Goal: Task Accomplishment & Management: Manage account settings

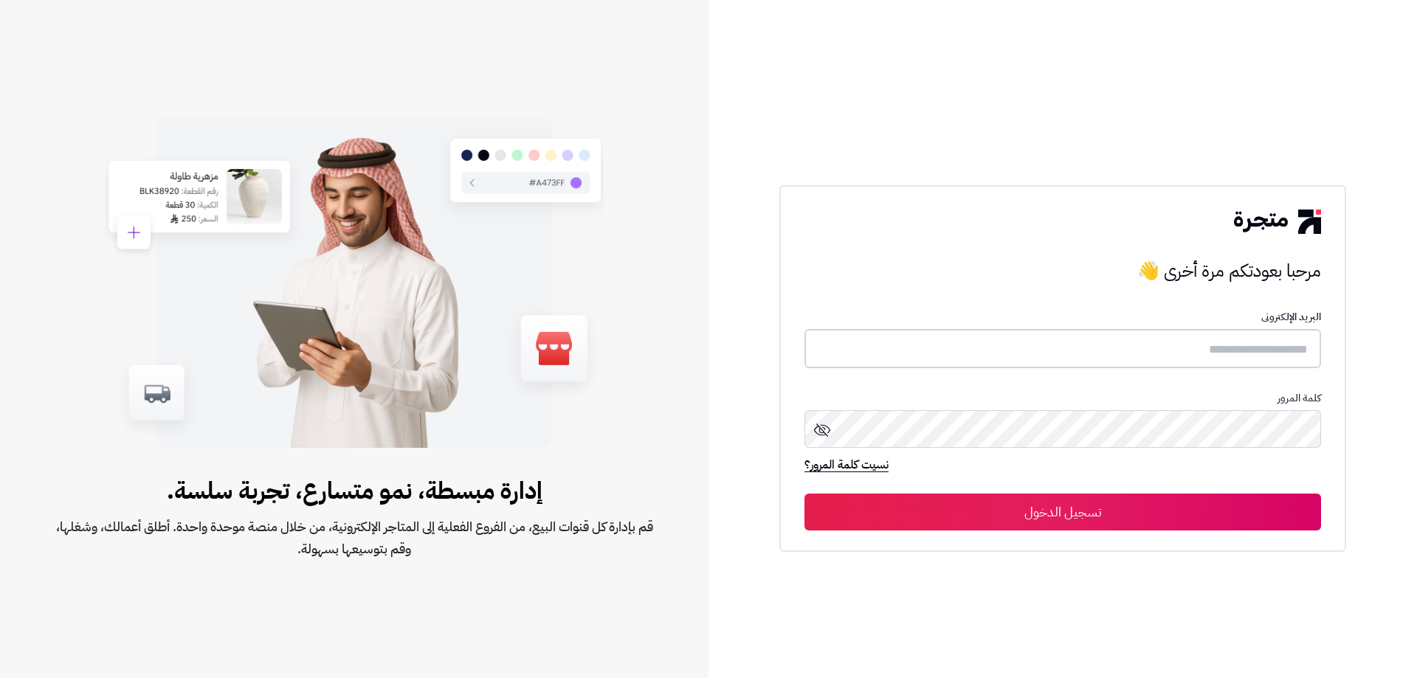
type input "**********"
click at [823, 430] on icon at bounding box center [822, 429] width 16 height 13
click at [960, 525] on button "تسجيل الدخول" at bounding box center [1062, 511] width 517 height 37
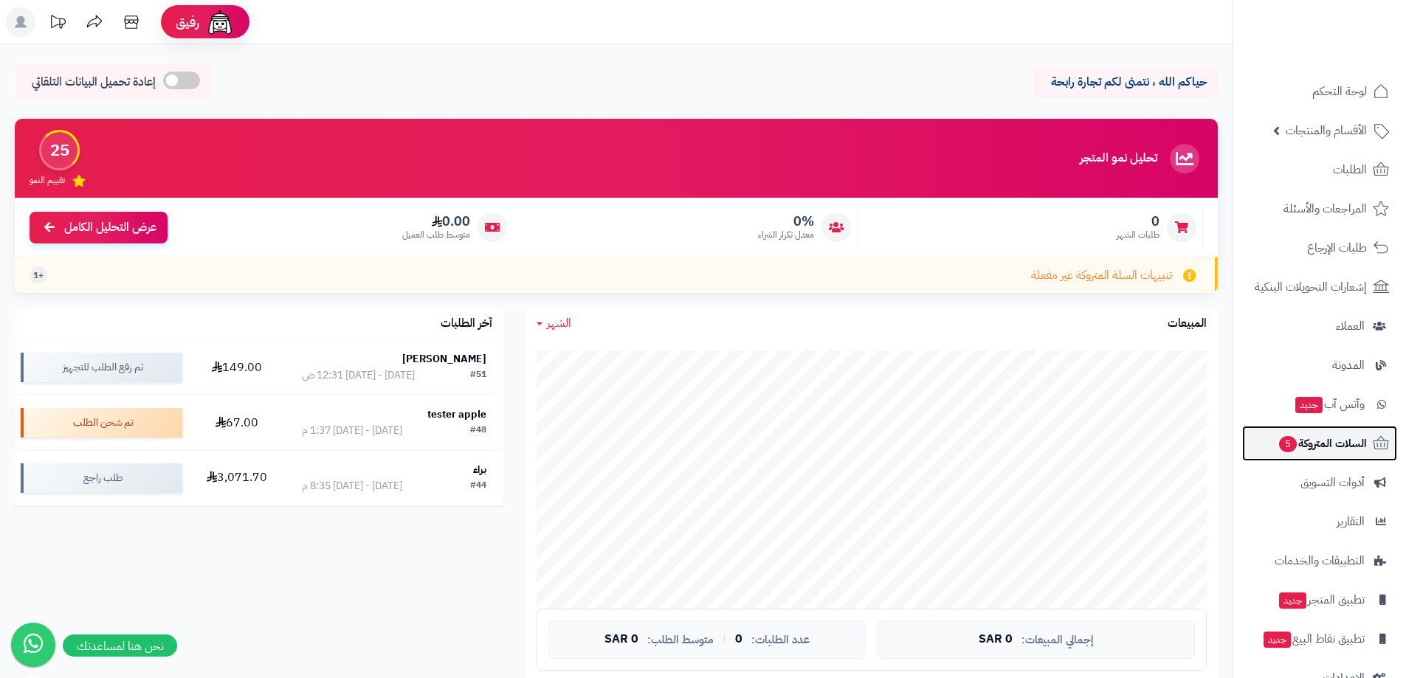
click at [1286, 446] on span "5" at bounding box center [1288, 444] width 18 height 16
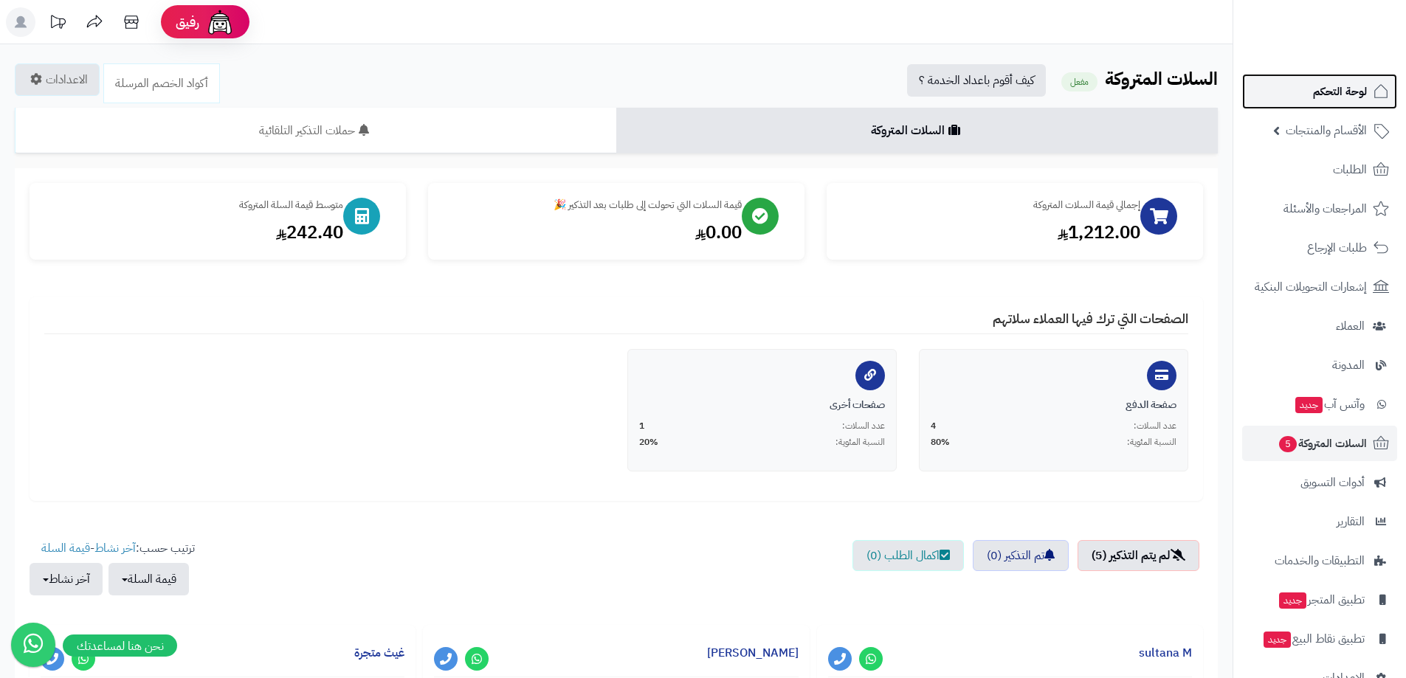
click at [1314, 108] on link "لوحة التحكم" at bounding box center [1319, 91] width 155 height 35
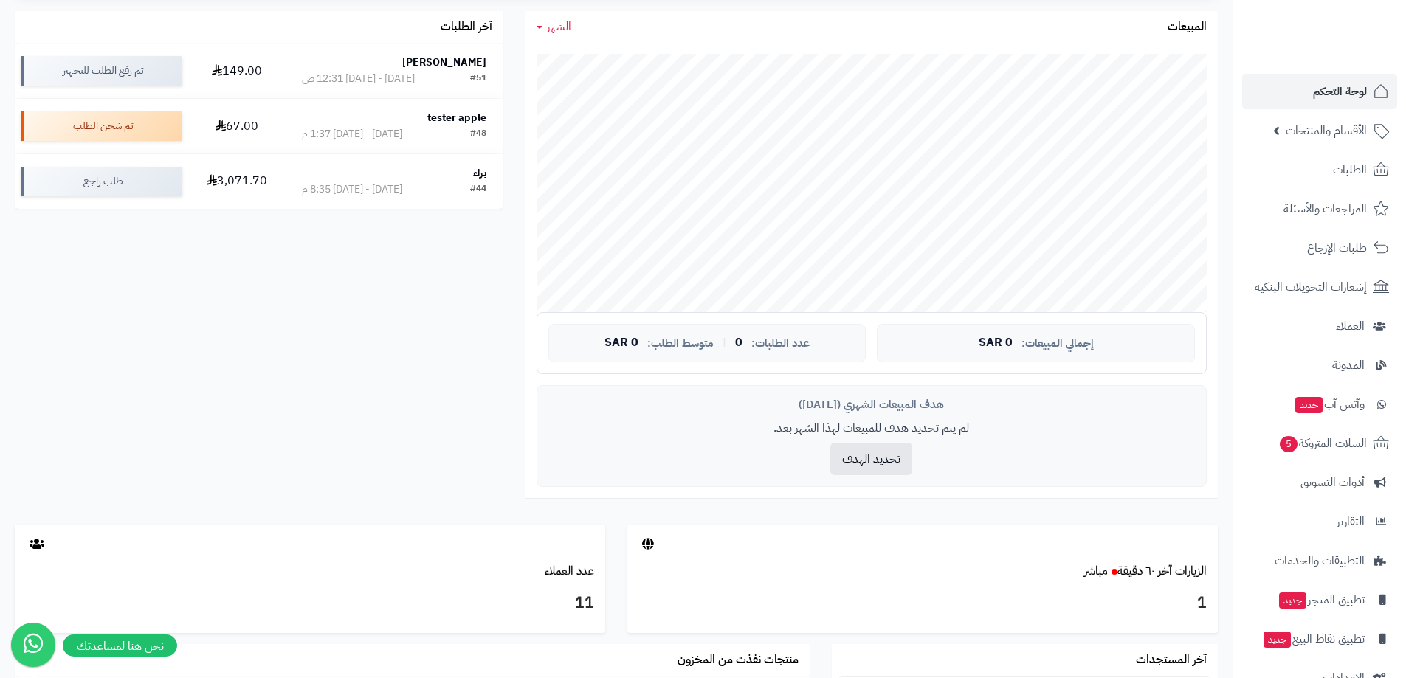
scroll to position [369, 0]
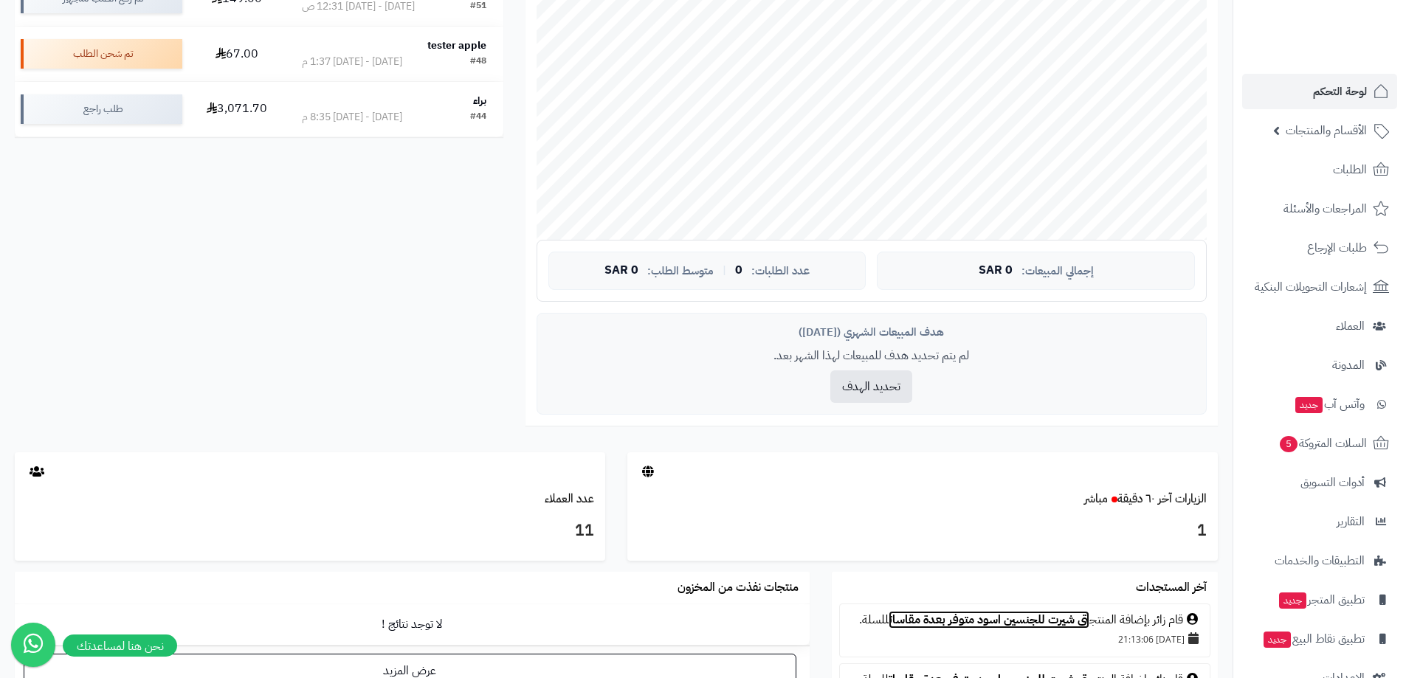
click at [959, 623] on link "تي شيرت للجنسين اسود متوفر بعدة مقاسات" at bounding box center [989, 620] width 201 height 18
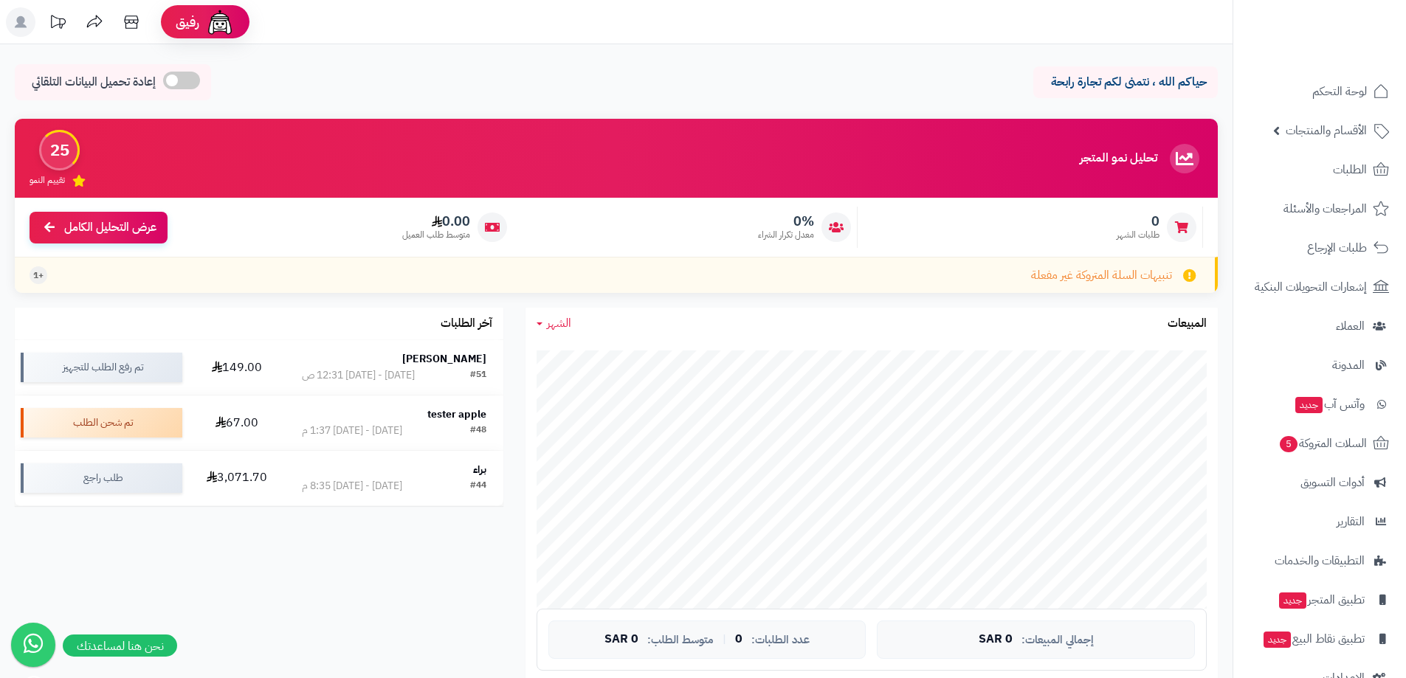
click at [450, 325] on h3 "آخر الطلبات" at bounding box center [467, 323] width 52 height 13
drag, startPoint x: 1044, startPoint y: 297, endPoint x: 1055, endPoint y: 283, distance: 17.3
click at [695, 294] on div "تحليل نمو المتجر المرحلة الأولى 25 تقييم النمو 0 طلبات الشهر 0% معدل تكرار الشر…" at bounding box center [616, 213] width 1225 height 189
click at [695, 282] on span "تنبيهات السلة المتروكة غير مفعلة" at bounding box center [1101, 275] width 141 height 17
